Goal: Task Accomplishment & Management: Use online tool/utility

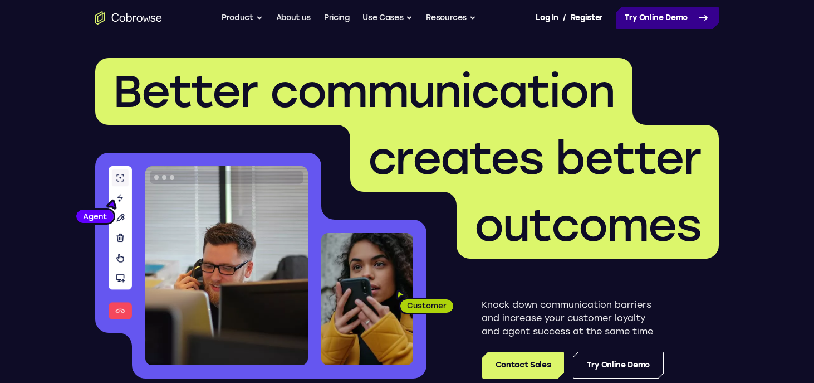
click at [640, 14] on link "Try Online Demo" at bounding box center [667, 18] width 103 height 22
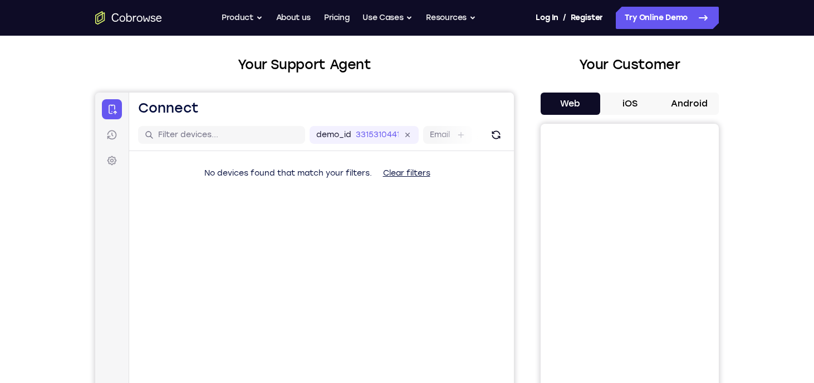
scroll to position [81, 0]
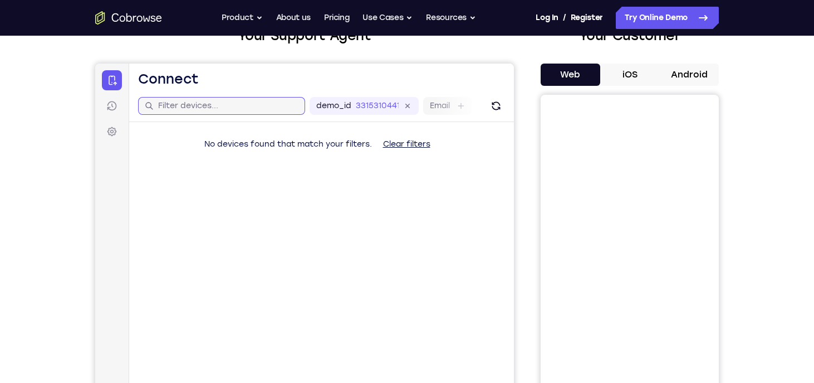
click at [224, 109] on input "text" at bounding box center [228, 105] width 140 height 11
click at [637, 74] on button "iOS" at bounding box center [630, 74] width 60 height 22
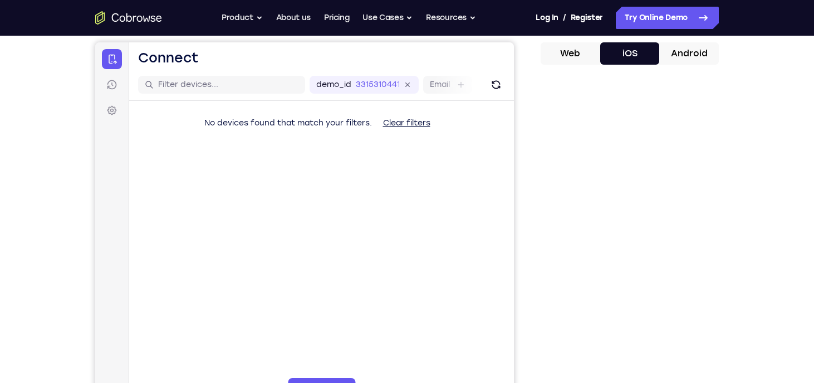
scroll to position [99, 0]
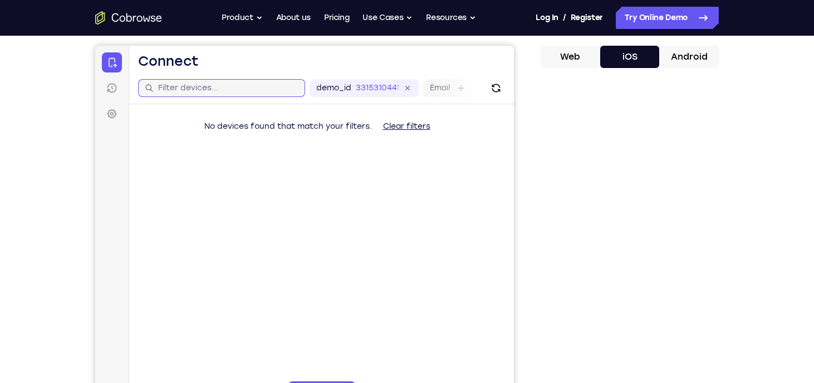
click at [282, 91] on input "text" at bounding box center [228, 87] width 140 height 11
